Goal: Transaction & Acquisition: Book appointment/travel/reservation

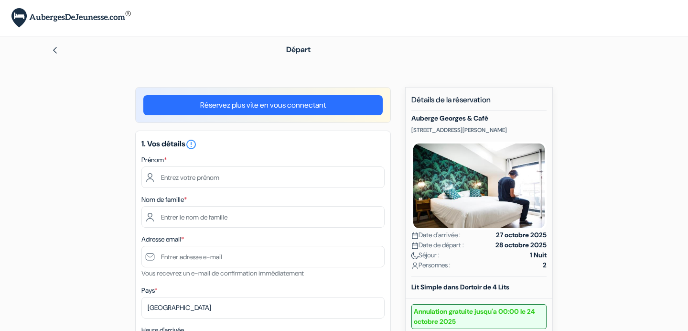
click at [179, 156] on div "Prénom *" at bounding box center [262, 171] width 243 height 34
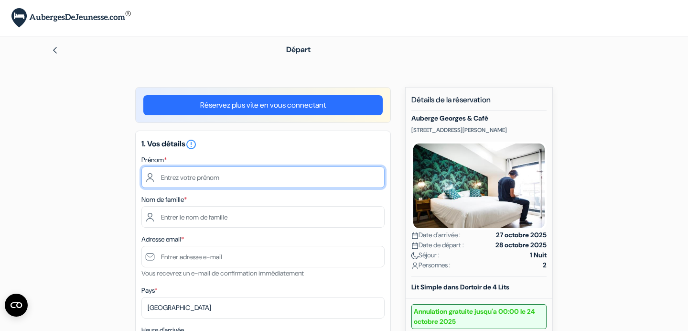
click at [173, 176] on input "text" at bounding box center [262, 176] width 243 height 21
type input "Emmanuelle"
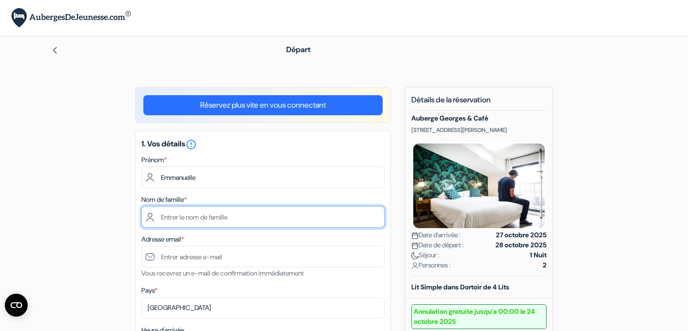
click at [174, 216] on input "text" at bounding box center [262, 216] width 243 height 21
type input "Picaud"
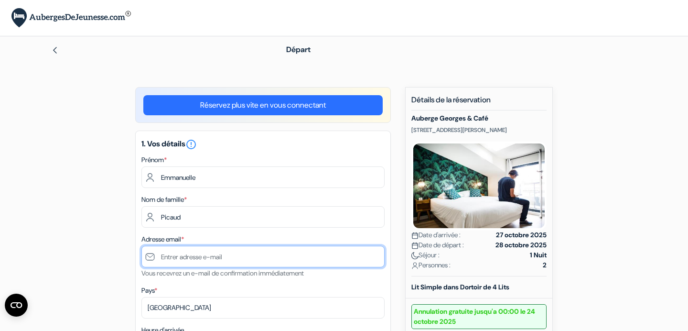
click at [157, 256] on input "text" at bounding box center [262, 255] width 243 height 21
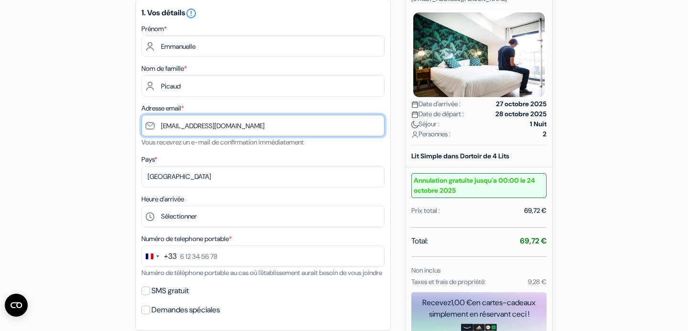
scroll to position [137, 0]
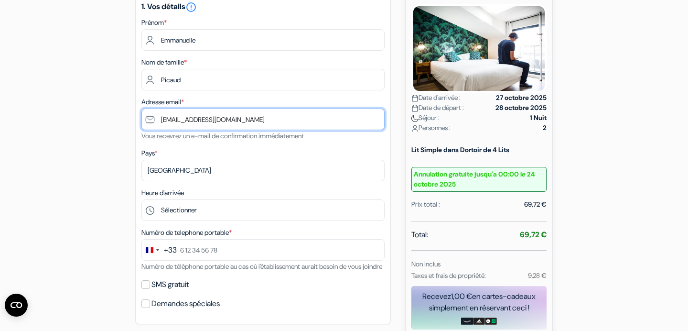
type input "[EMAIL_ADDRESS][DOMAIN_NAME]"
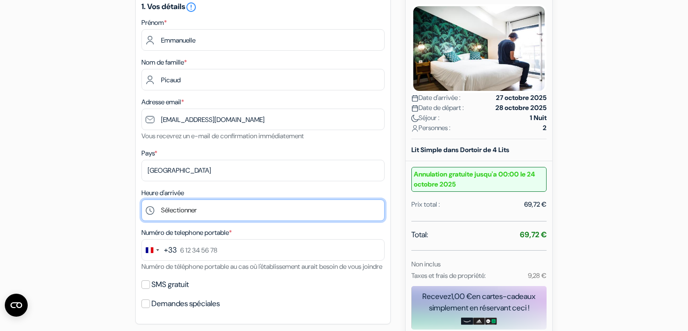
click at [188, 209] on select "Sélectionner 16:00 17:00 18:00 19:00 20:00 21:00 22:00 23:00 0:00" at bounding box center [262, 209] width 243 height 21
select select "16"
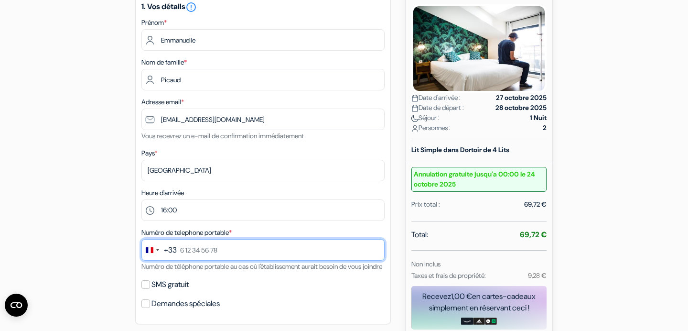
click at [190, 252] on input "text" at bounding box center [262, 249] width 243 height 21
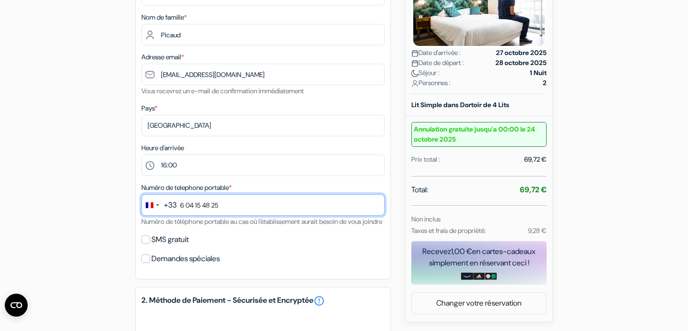
scroll to position [188, 0]
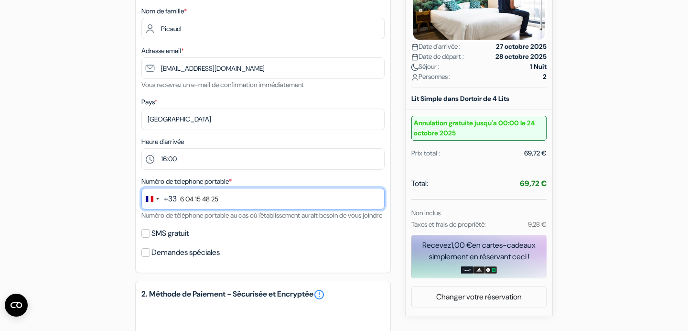
type input "6 04 15 48 25"
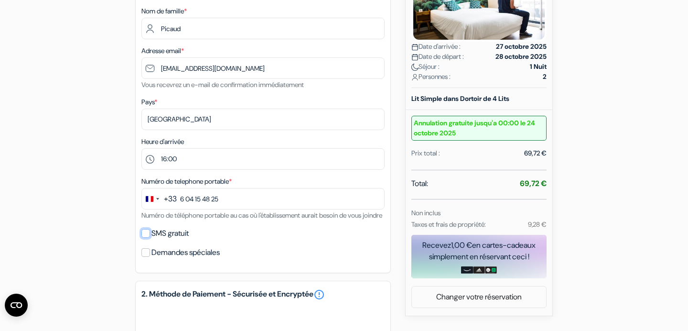
click at [146, 237] on input "SMS gratuit" at bounding box center [145, 233] width 9 height 9
checkbox input "true"
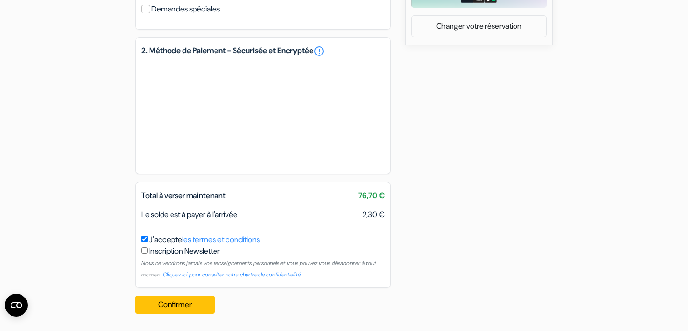
scroll to position [470, 0]
click at [175, 303] on button "Confirmer Loading..." at bounding box center [174, 304] width 79 height 18
